Goal: Information Seeking & Learning: Learn about a topic

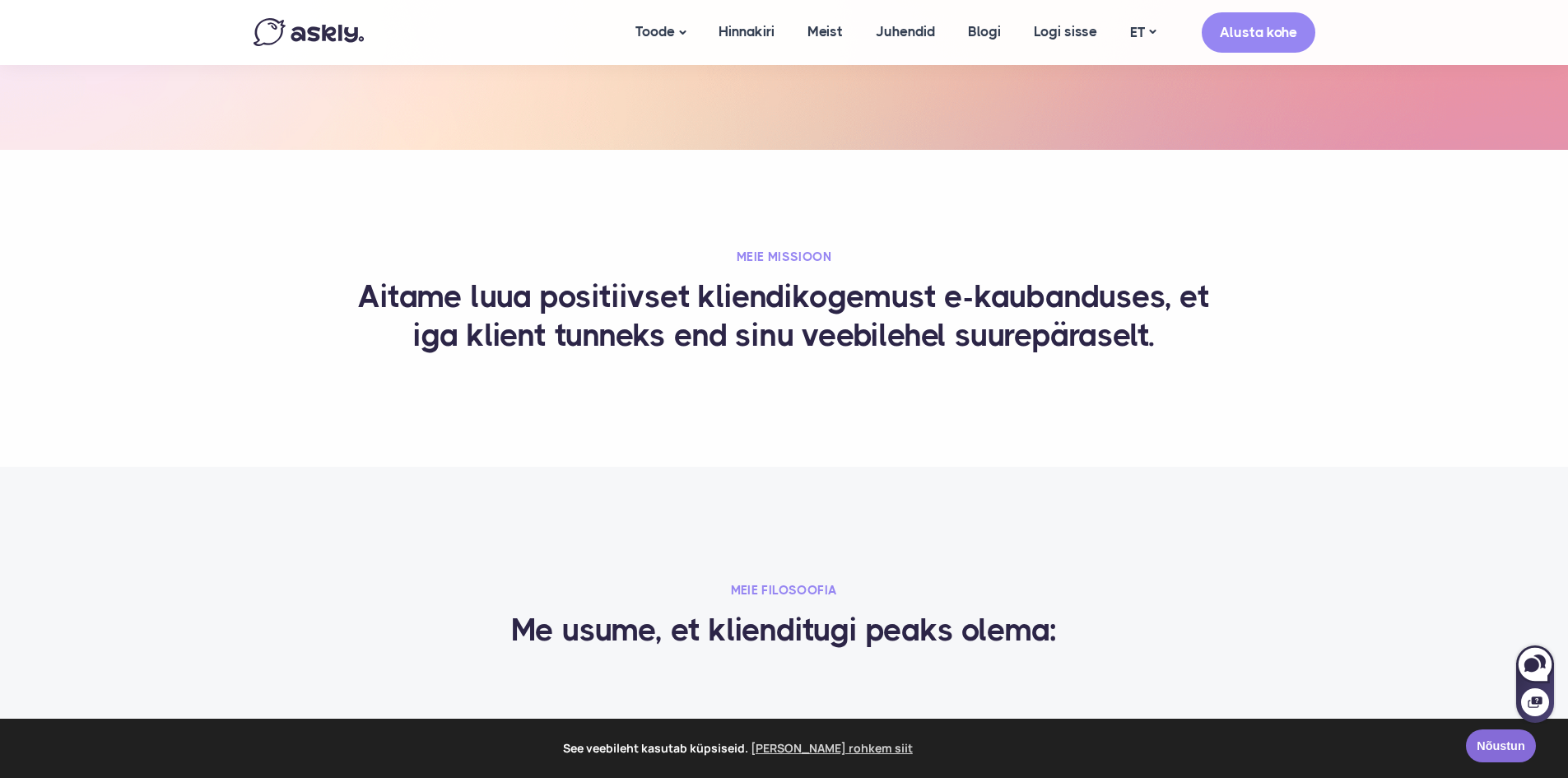
click at [1517, 749] on link "Nõustun" at bounding box center [1501, 745] width 70 height 33
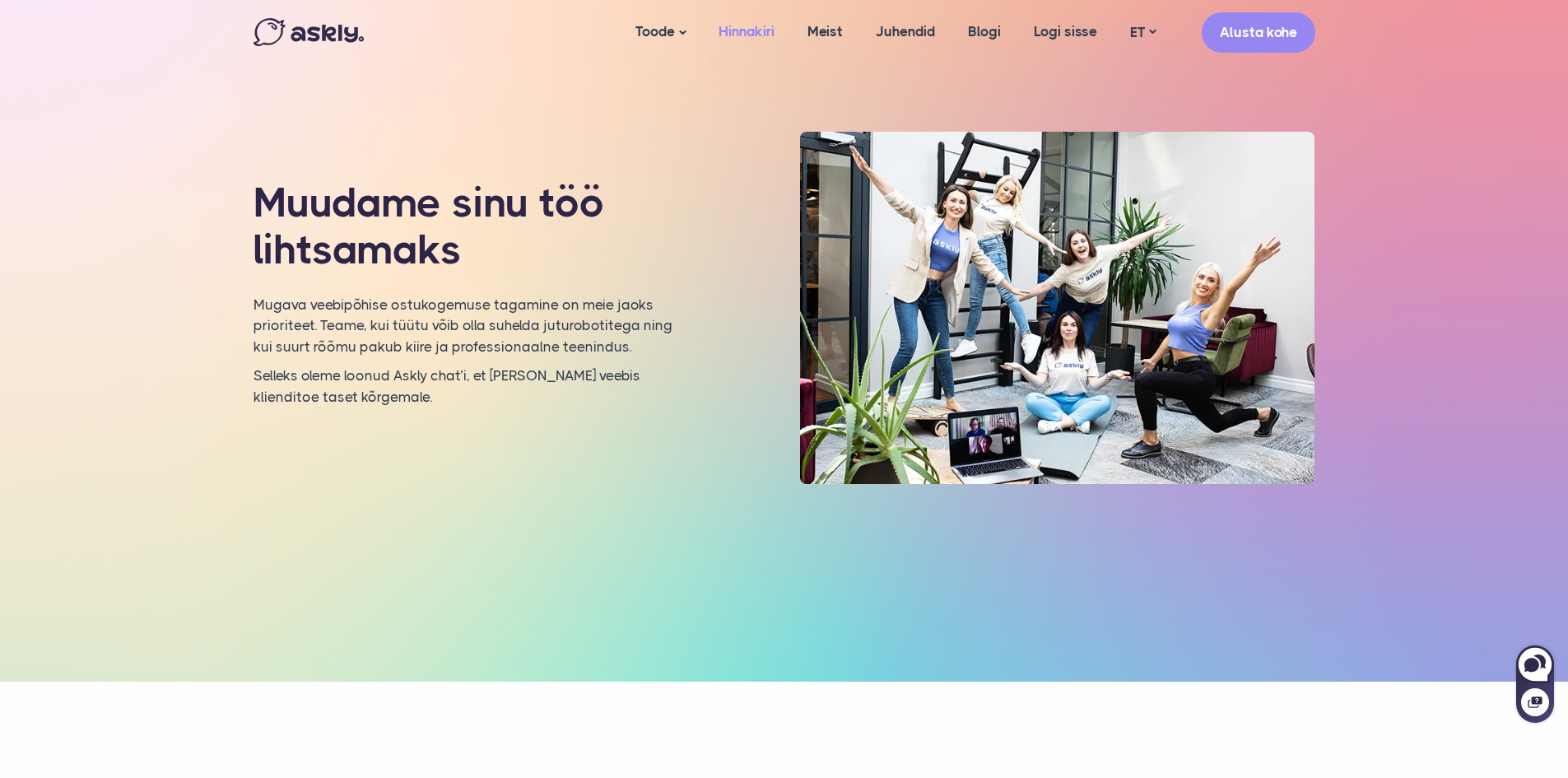
click at [761, 32] on link "Hinnakiri" at bounding box center [747, 32] width 89 height 64
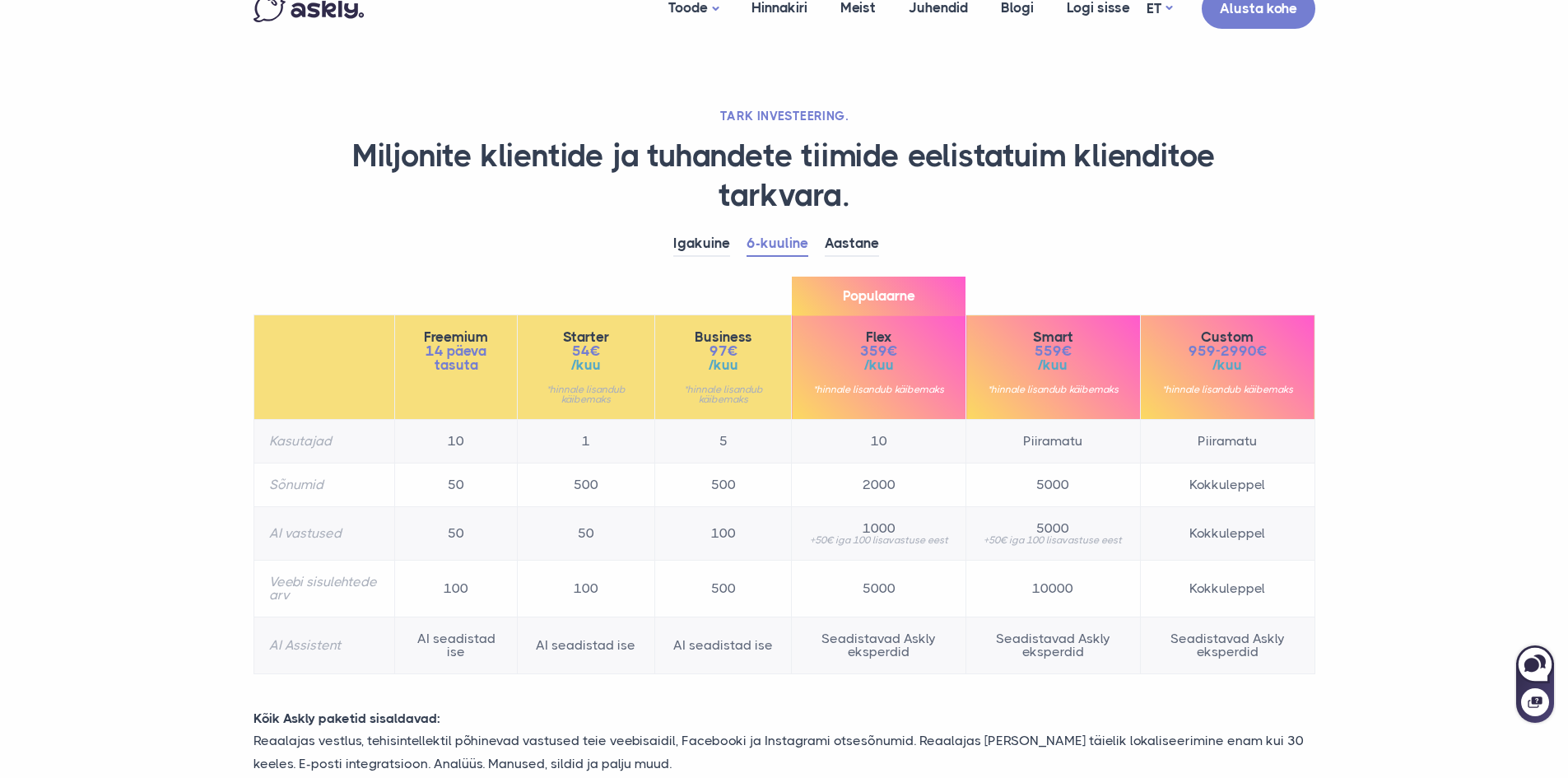
scroll to position [25, 0]
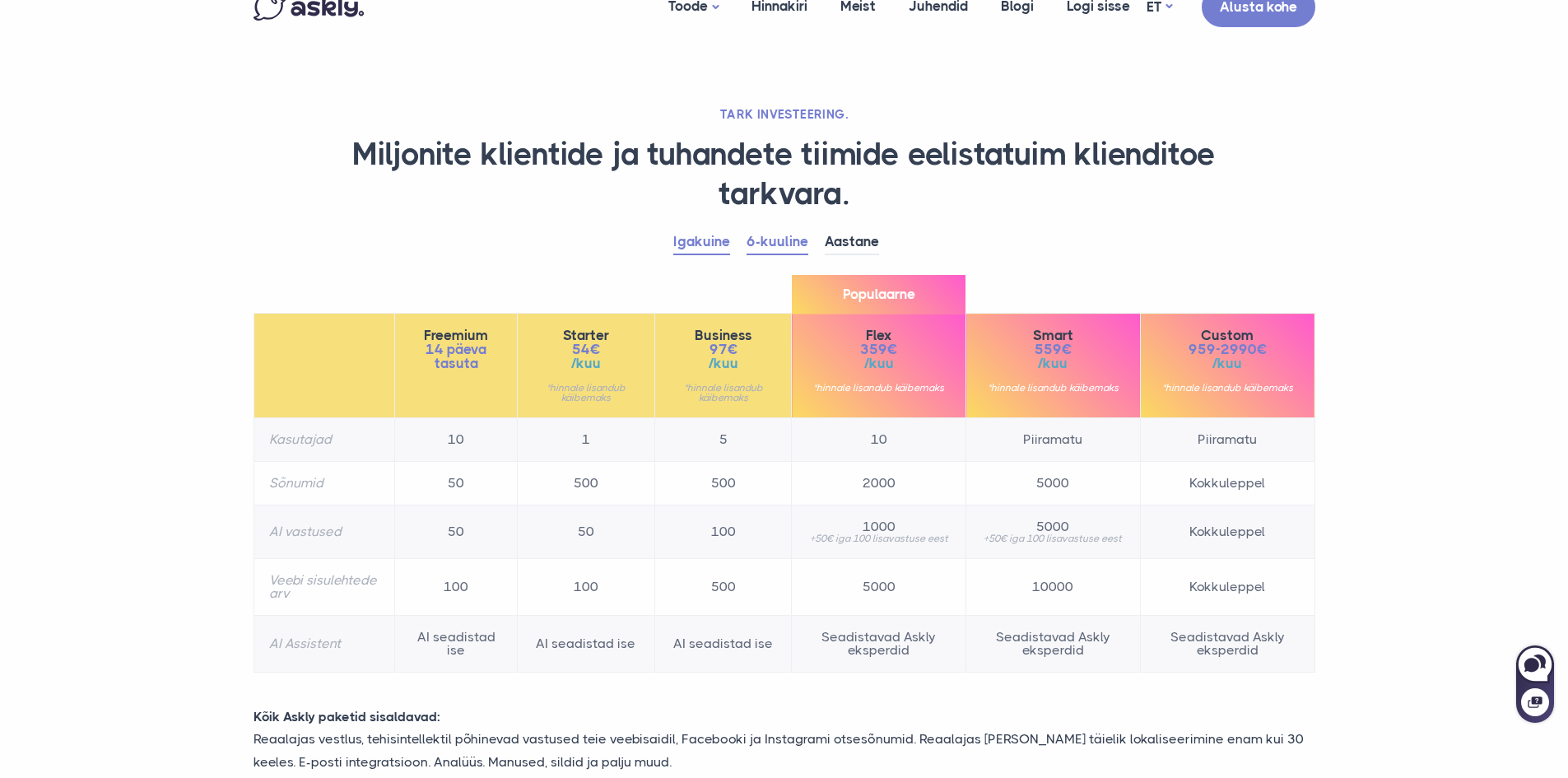
click at [693, 236] on link "Igakuine" at bounding box center [702, 242] width 57 height 25
click at [843, 235] on link "Aastane" at bounding box center [851, 242] width 54 height 25
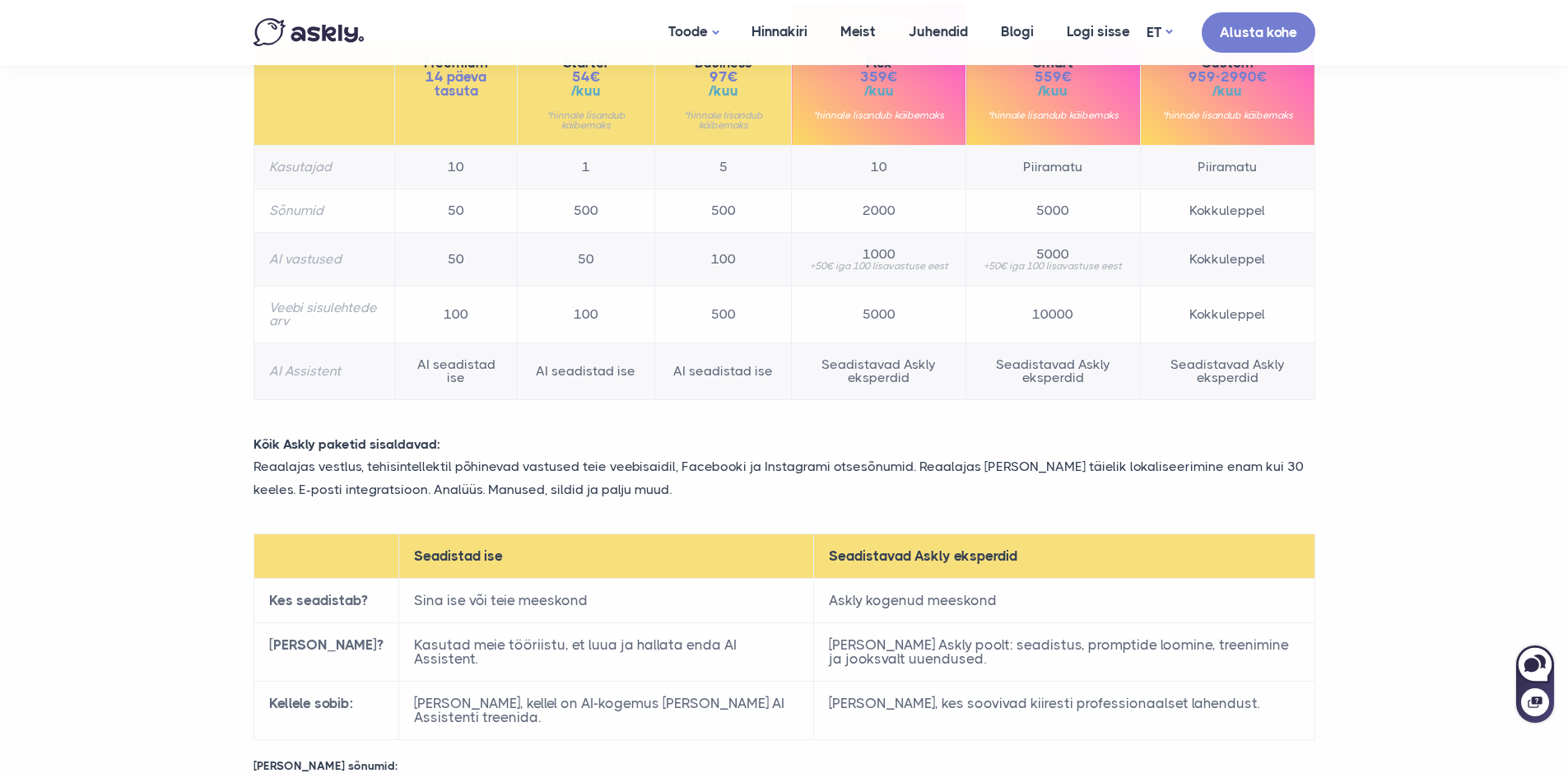
scroll to position [0, 0]
